Goal: Check status: Check status

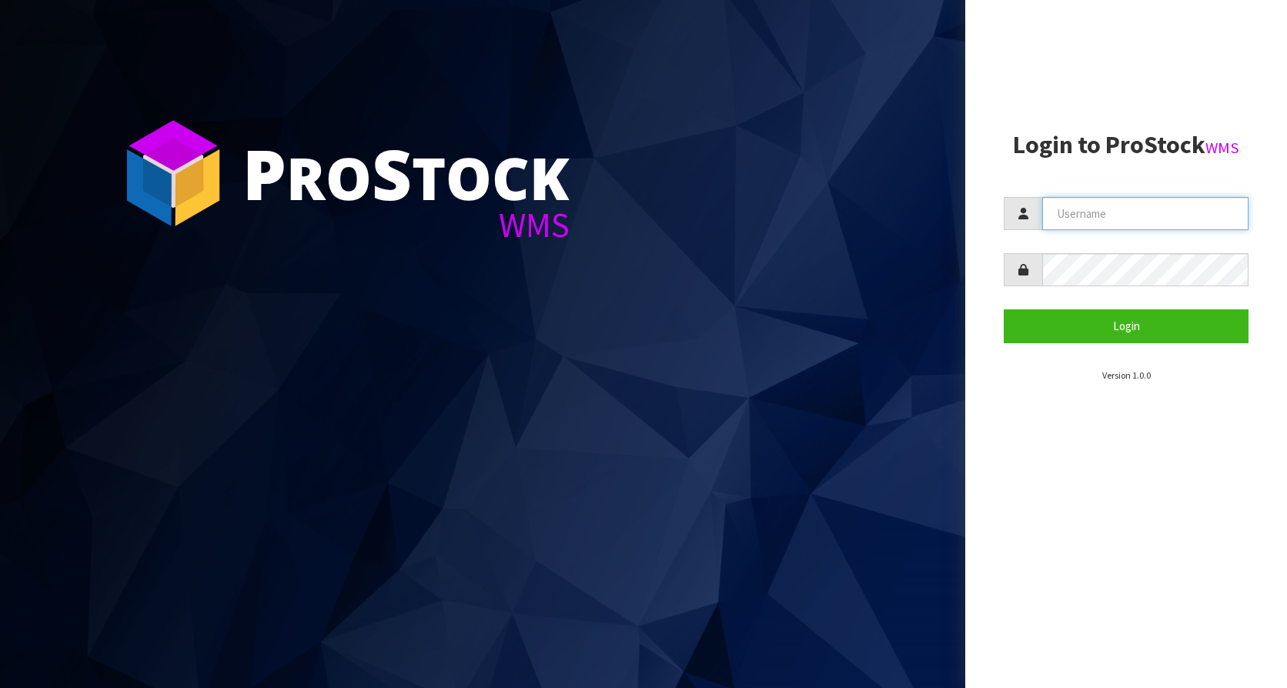
type input "KitchenAid"
click at [1140, 345] on section "Login to ProStock WMS [GEOGRAPHIC_DATA] Login Version 1.0.0" at bounding box center [1126, 257] width 245 height 251
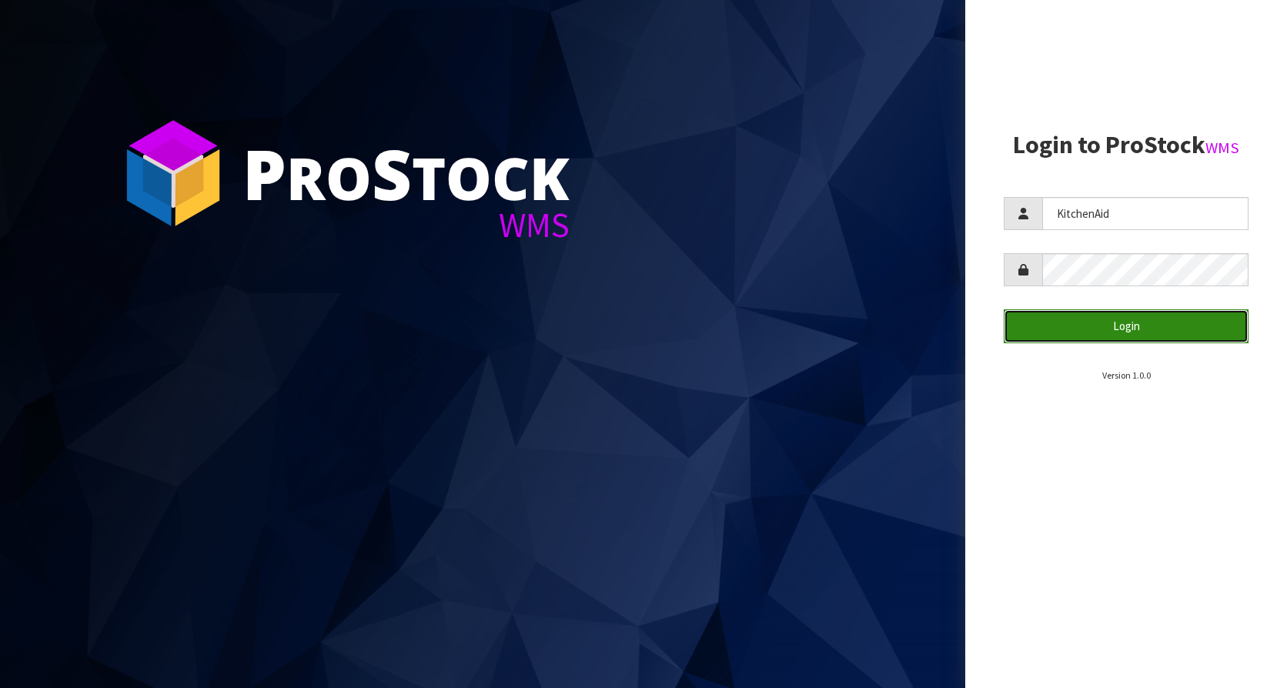
click at [1140, 334] on button "Login" at bounding box center [1126, 325] width 245 height 33
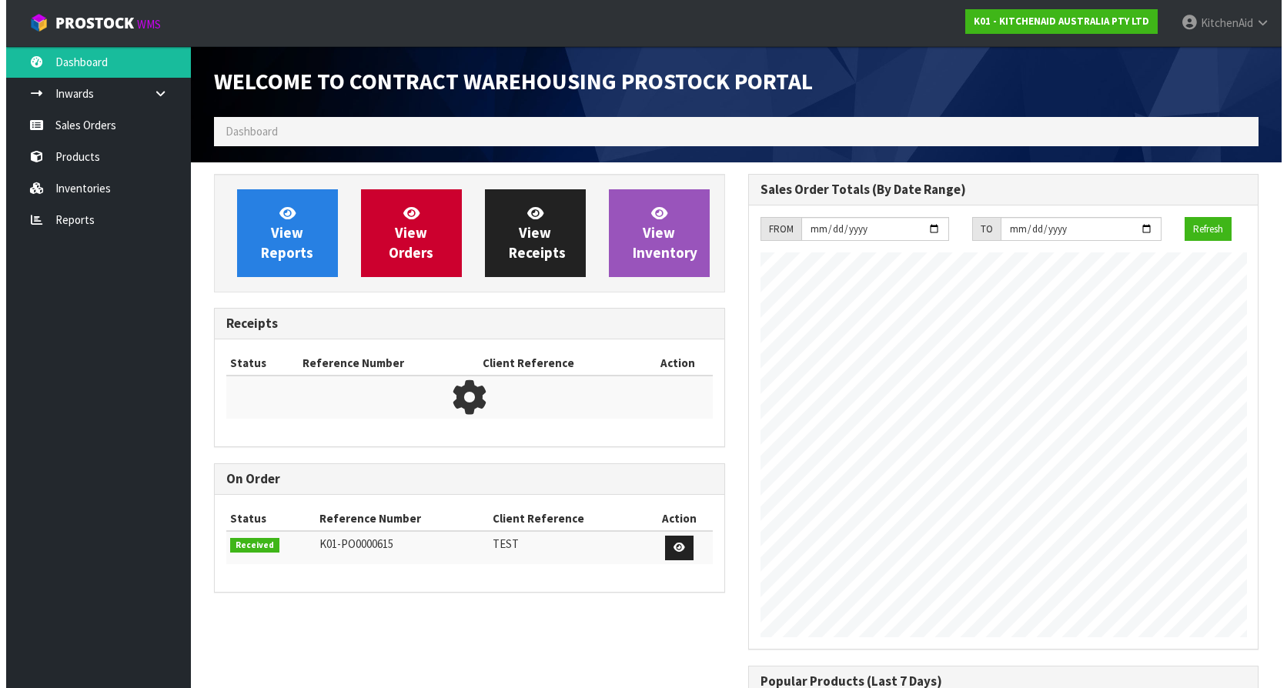
scroll to position [853, 533]
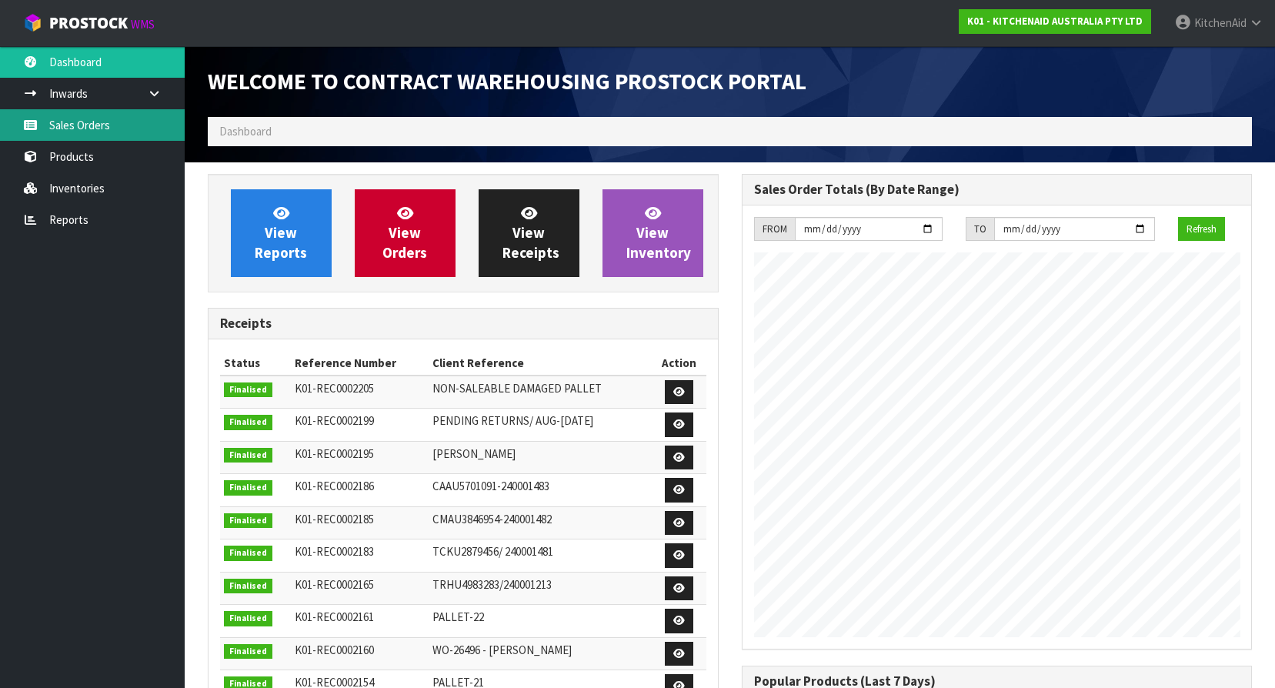
click at [84, 125] on link "Sales Orders" at bounding box center [92, 125] width 185 height 32
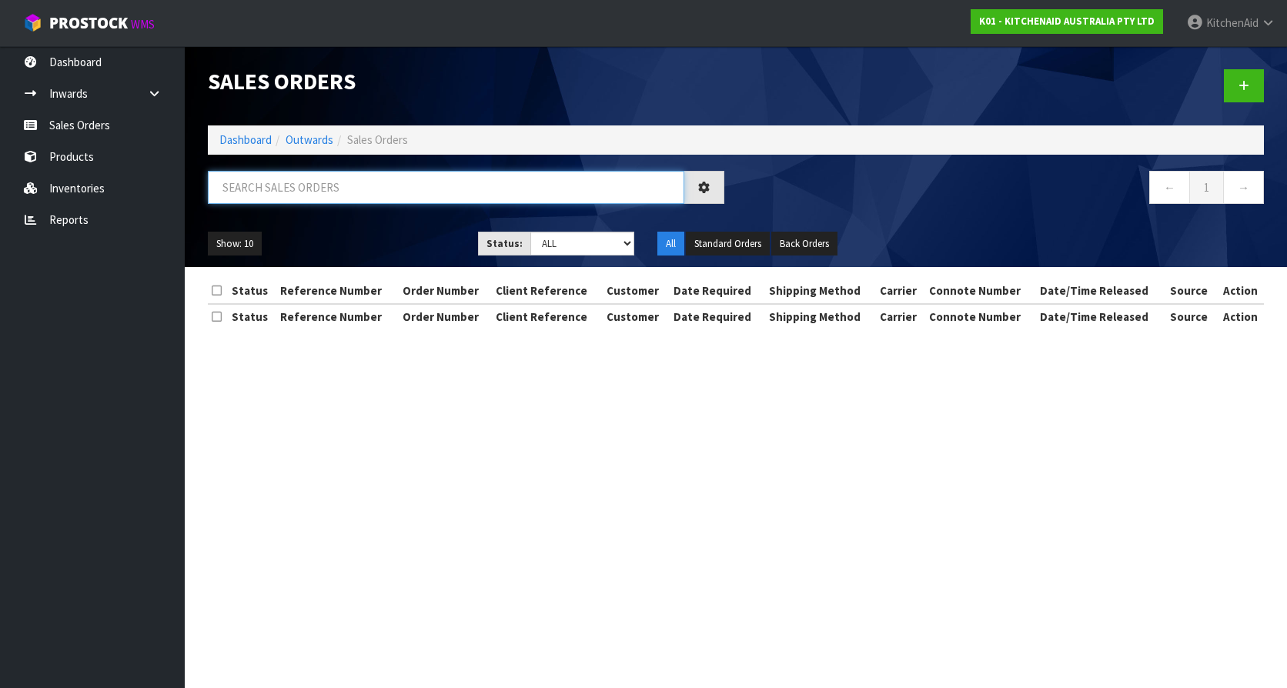
click at [384, 192] on input "text" at bounding box center [446, 187] width 476 height 33
paste input "64044206752107"
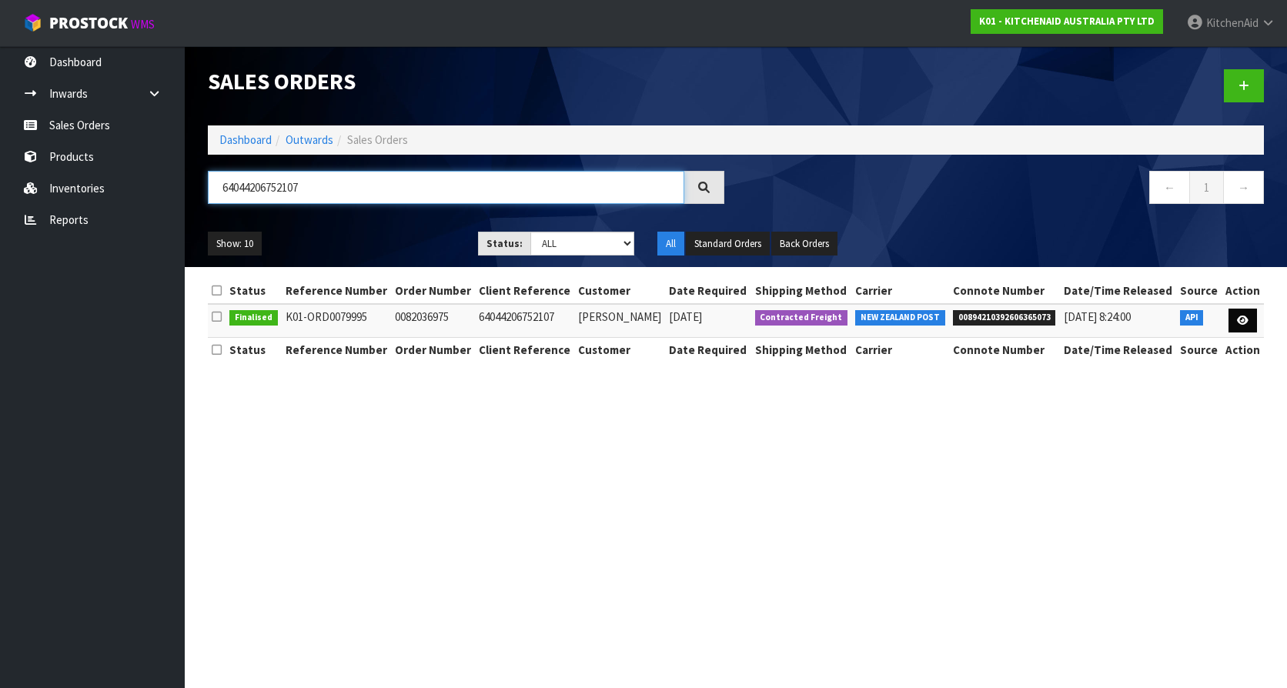
type input "64044206752107"
click at [1238, 316] on icon at bounding box center [1243, 321] width 12 height 10
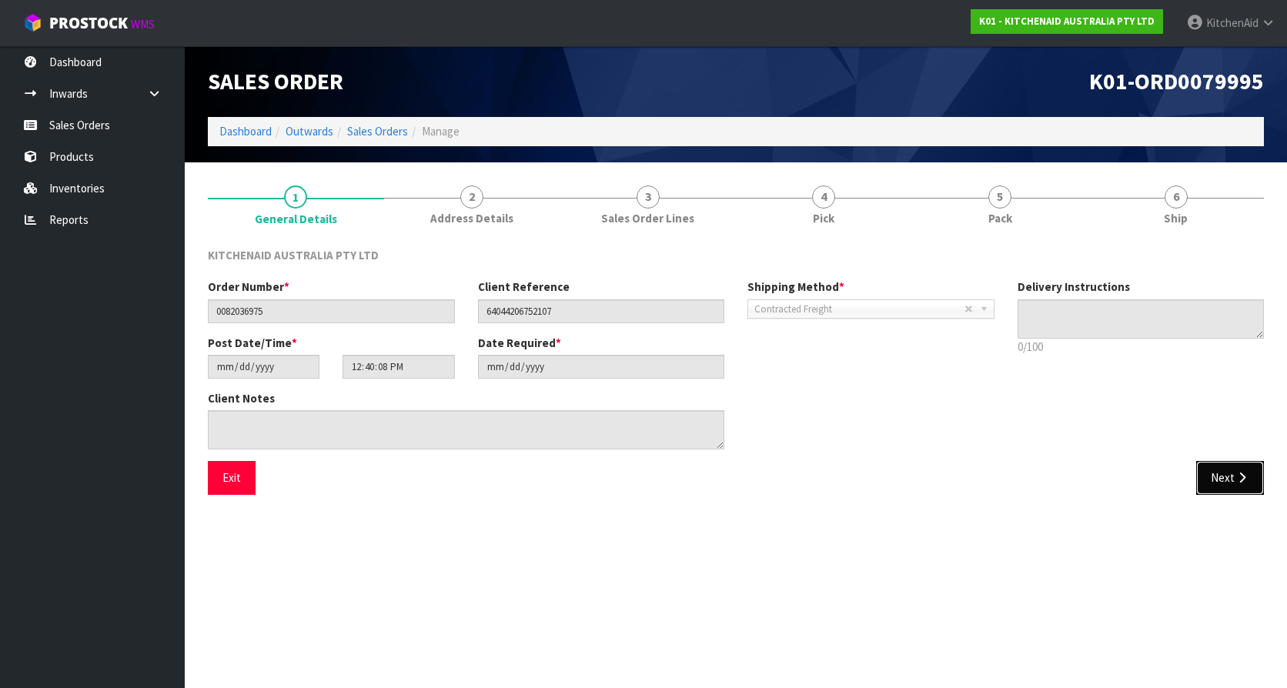
click at [1234, 479] on icon "button" at bounding box center [1241, 478] width 15 height 12
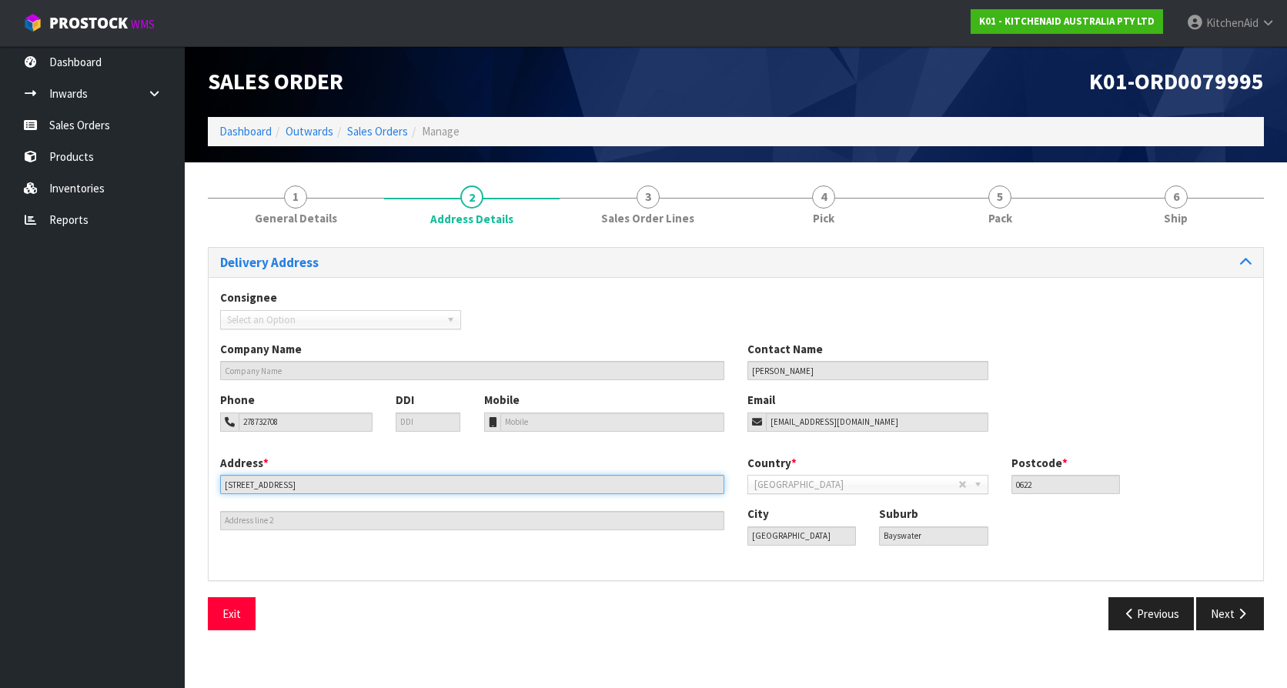
drag, startPoint x: 319, startPoint y: 486, endPoint x: 210, endPoint y: 482, distance: 109.3
click at [210, 482] on div "Address * [STREET_ADDRESS]" at bounding box center [472, 492] width 527 height 75
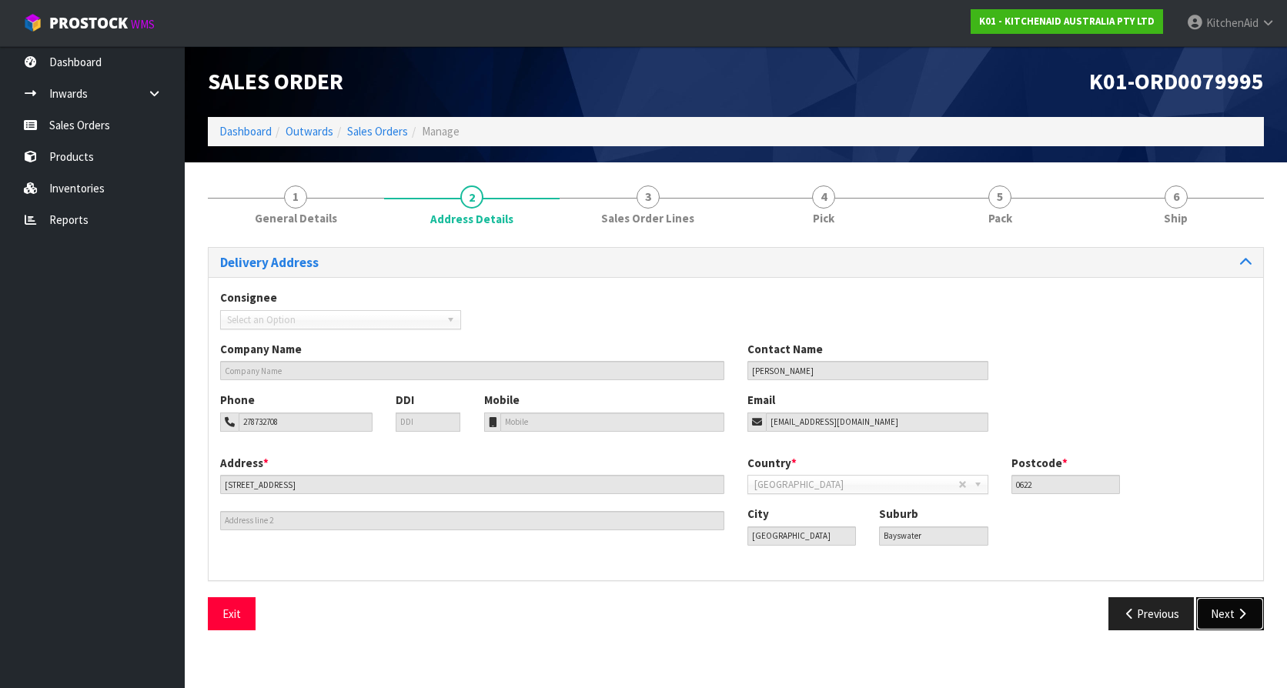
click at [1205, 614] on button "Next" at bounding box center [1230, 613] width 68 height 33
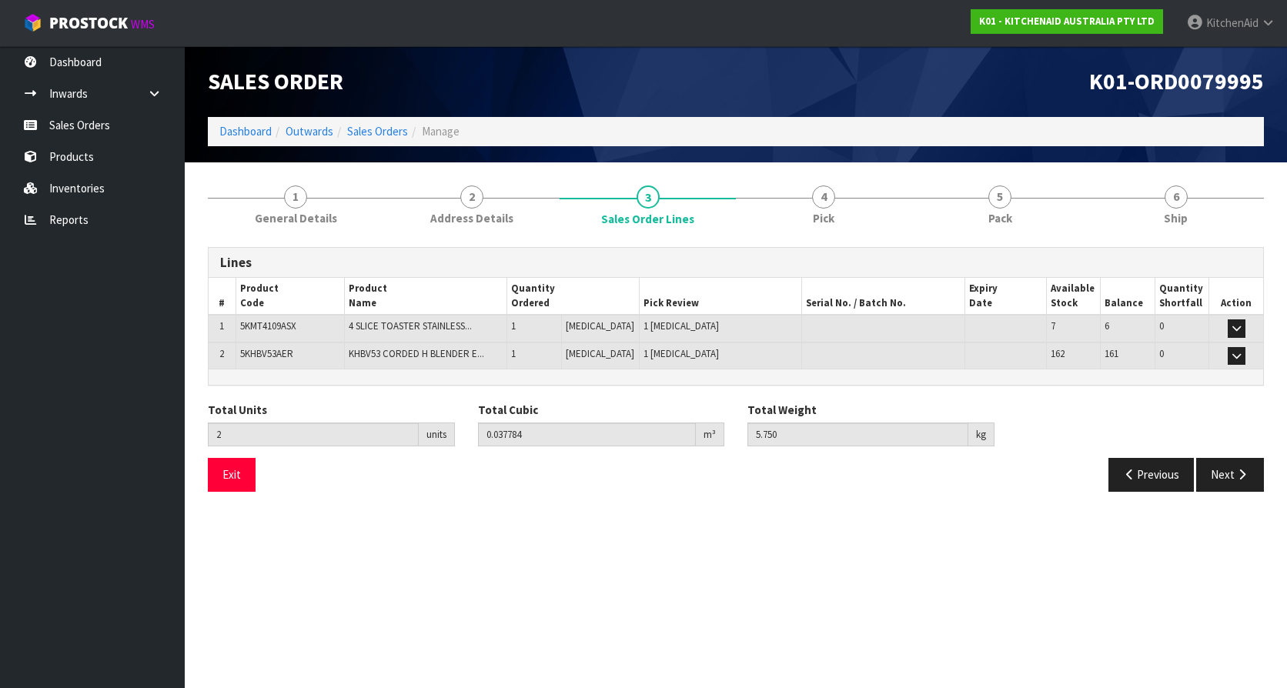
click at [279, 328] on span "5KMT4109ASX" at bounding box center [268, 325] width 56 height 13
copy span "5KMT4109ASX"
click at [1228, 476] on button "Next" at bounding box center [1230, 474] width 68 height 33
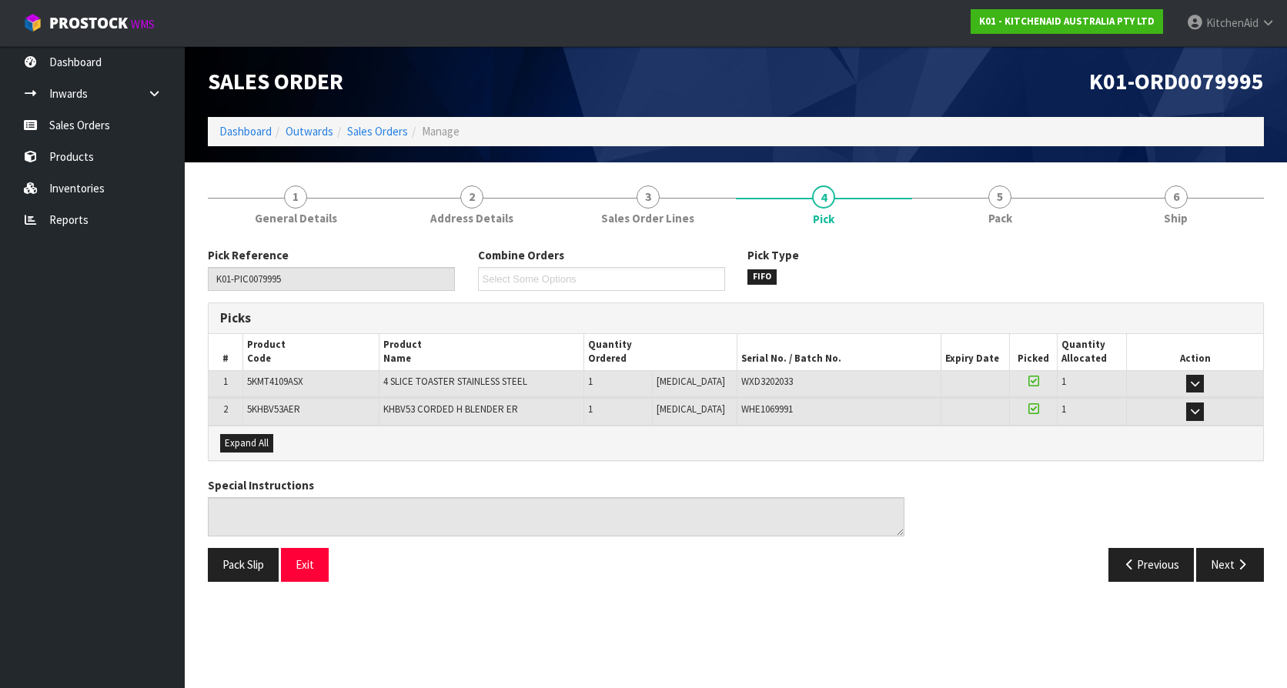
click at [741, 381] on span "WXD3202033" at bounding box center [767, 381] width 52 height 13
copy span "WXD3202033"
